Goal: Check status: Check status

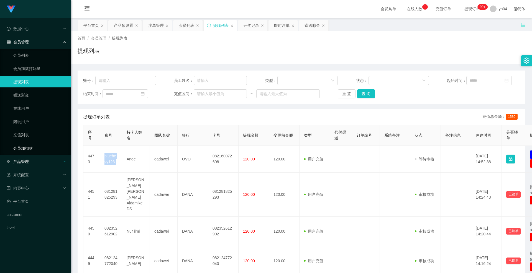
scroll to position [57, 0]
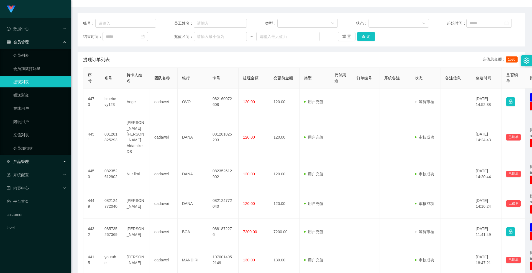
click at [25, 160] on span "产品管理" at bounding box center [18, 161] width 22 height 4
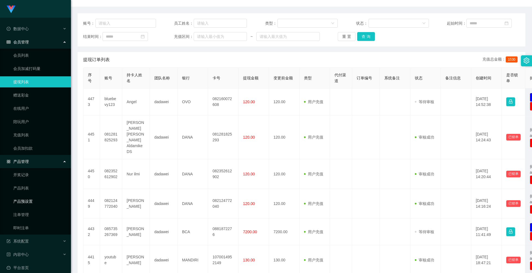
click at [30, 200] on link "产品预设置" at bounding box center [39, 201] width 53 height 11
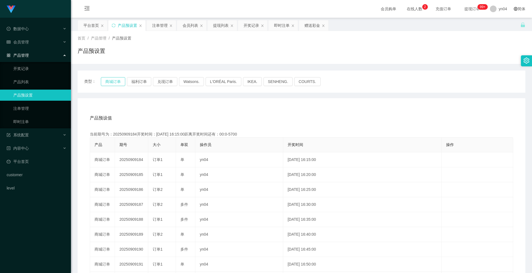
click at [111, 84] on button "商城订单" at bounding box center [113, 81] width 24 height 9
click at [118, 78] on button "商城订单" at bounding box center [113, 81] width 24 height 9
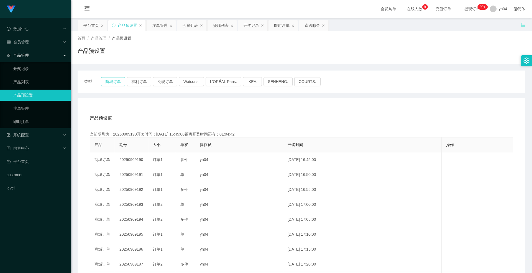
click at [118, 78] on button "商城订单" at bounding box center [113, 81] width 24 height 9
click at [43, 97] on link "产品预设置" at bounding box center [39, 95] width 53 height 11
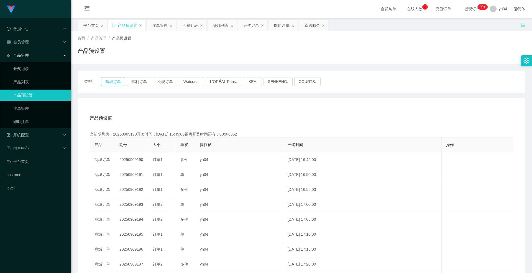
click at [108, 79] on button "商城订单" at bounding box center [113, 81] width 24 height 9
click at [35, 41] on div "会员管理" at bounding box center [35, 42] width 71 height 11
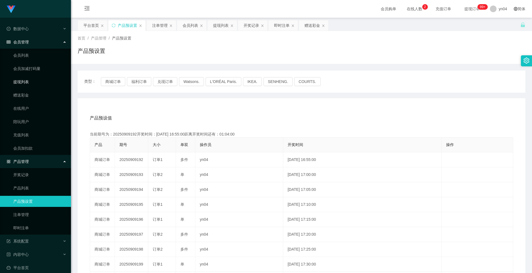
click at [30, 81] on link "提现列表" at bounding box center [39, 81] width 53 height 11
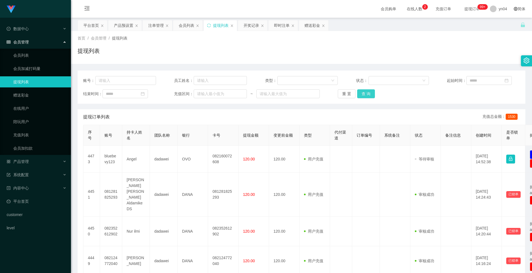
click at [365, 96] on button "查 询" at bounding box center [366, 93] width 18 height 9
click at [365, 96] on div "重 置 查 询" at bounding box center [373, 93] width 73 height 9
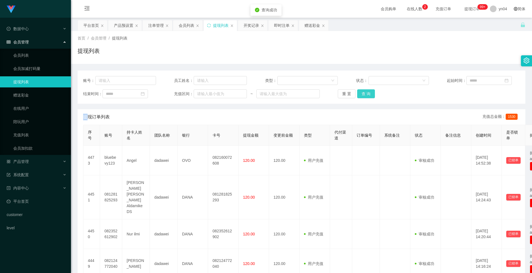
click at [365, 96] on button "查 询" at bounding box center [366, 93] width 18 height 9
click at [365, 96] on div "重 置 查 询" at bounding box center [373, 93] width 73 height 9
click at [362, 97] on button "查 询" at bounding box center [366, 93] width 18 height 9
click at [362, 97] on div "重 置 查 询" at bounding box center [373, 93] width 73 height 9
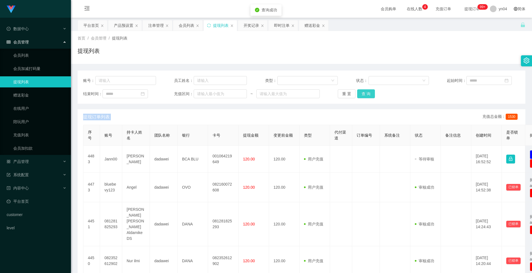
click at [362, 97] on button "查 询" at bounding box center [366, 93] width 18 height 9
click at [27, 159] on div "产品管理" at bounding box center [35, 161] width 71 height 11
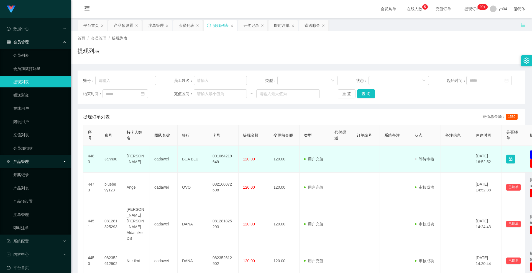
click at [110, 158] on td "Jann00" at bounding box center [111, 159] width 22 height 27
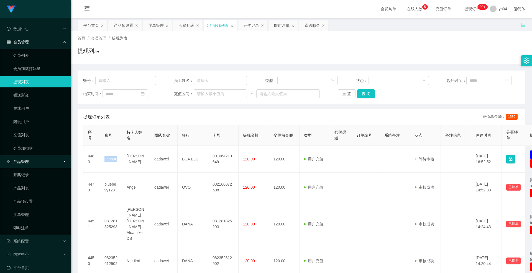
copy td "Jann00"
click at [362, 94] on button "查 询" at bounding box center [366, 93] width 18 height 9
click at [362, 94] on div "重 置 查 询" at bounding box center [373, 93] width 73 height 9
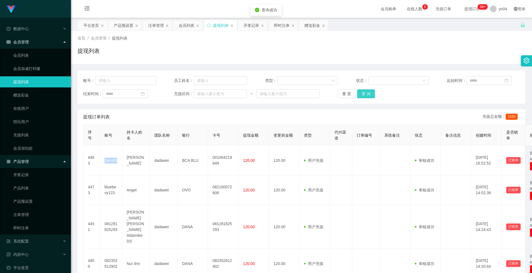
click at [362, 94] on button "查 询" at bounding box center [366, 93] width 18 height 9
click at [362, 94] on div "重 置 查 询" at bounding box center [373, 93] width 73 height 9
click at [362, 94] on button "查 询" at bounding box center [366, 93] width 18 height 9
click at [362, 94] on div "重 置 查 询" at bounding box center [373, 93] width 73 height 9
